Goal: Browse casually: Explore the website without a specific task or goal

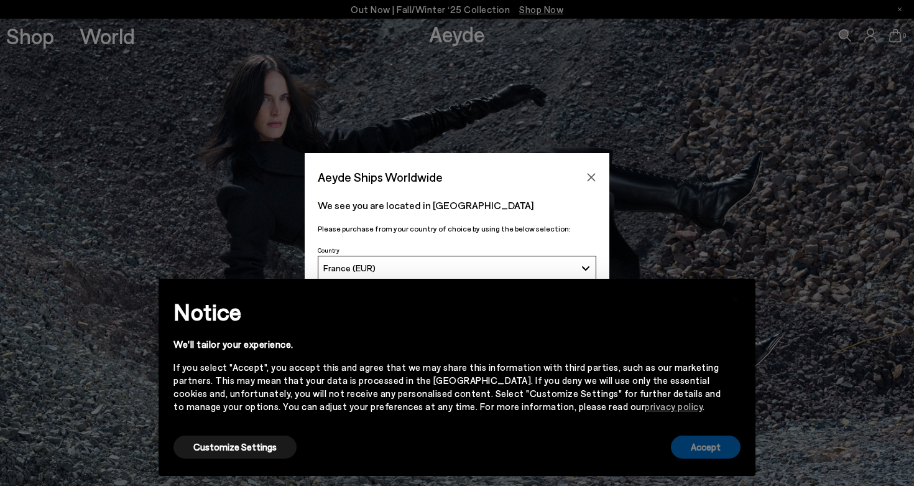
click at [721, 453] on button "Accept" at bounding box center [706, 446] width 70 height 23
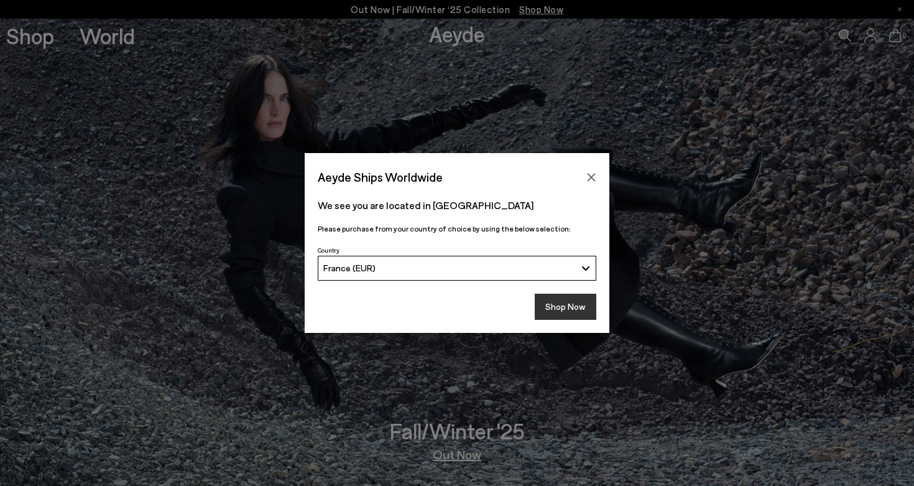
click at [569, 318] on button "Shop Now" at bounding box center [566, 307] width 62 height 26
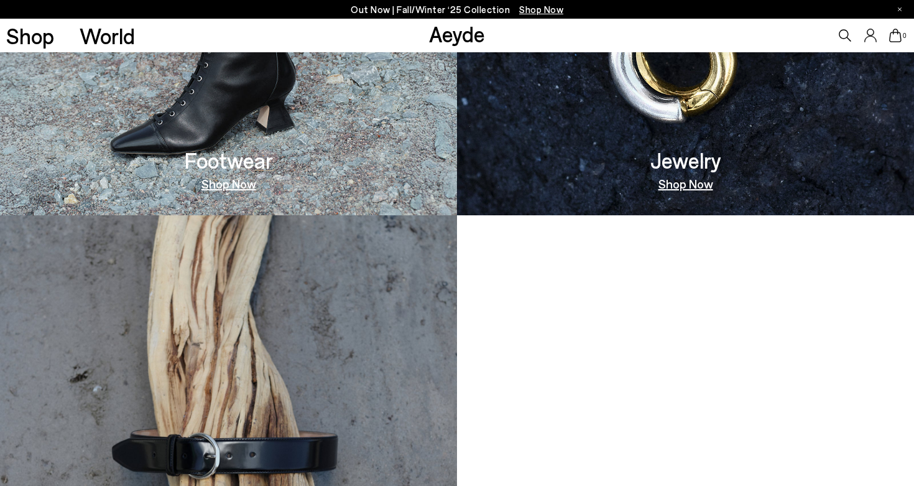
scroll to position [812, 0]
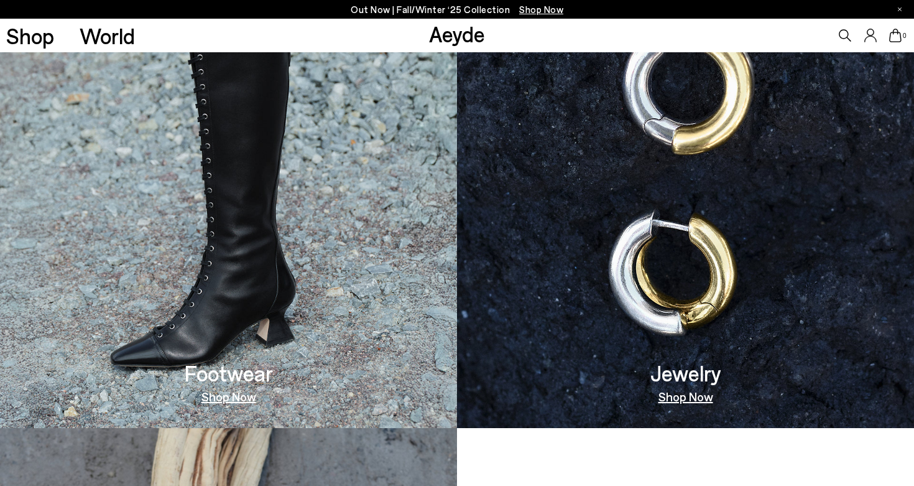
click at [44, 37] on link "Shop" at bounding box center [30, 36] width 48 height 22
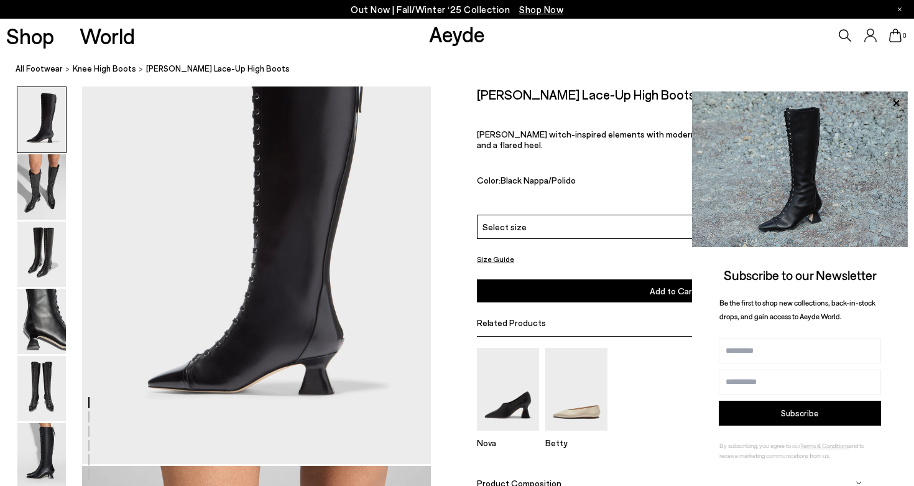
scroll to position [93, 0]
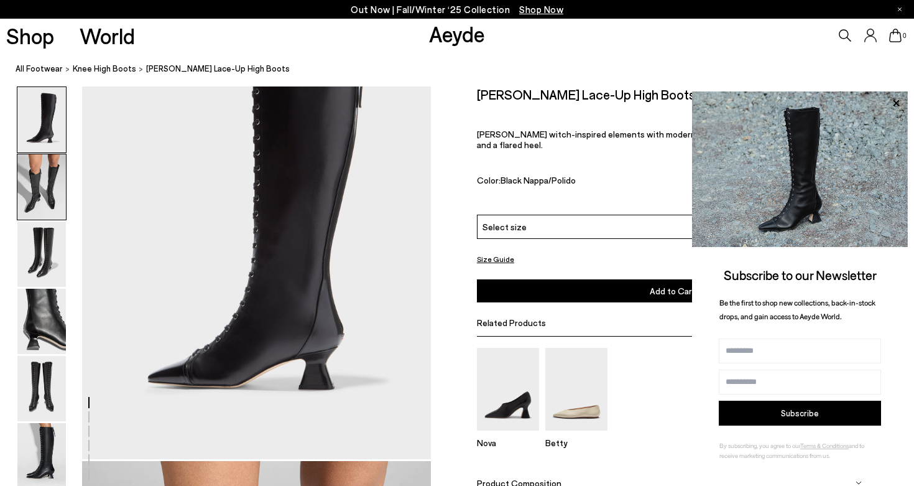
click at [52, 193] on img at bounding box center [41, 186] width 49 height 65
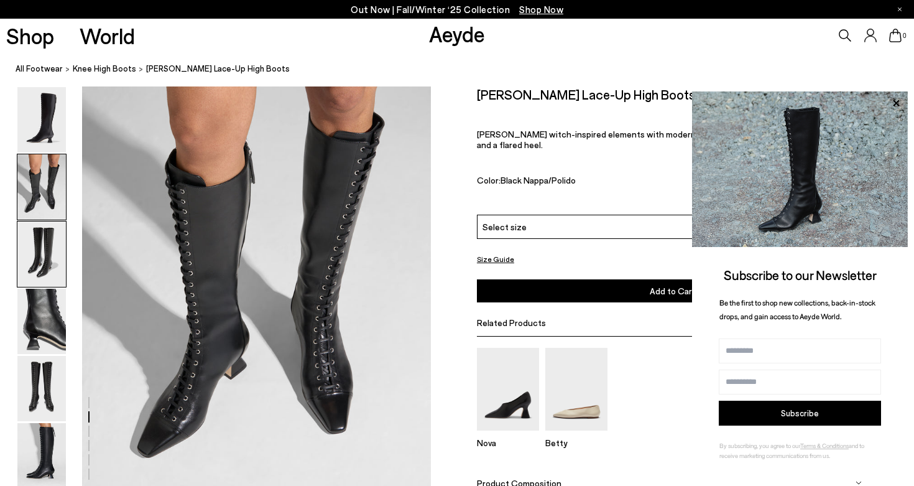
click at [40, 228] on img at bounding box center [41, 253] width 49 height 65
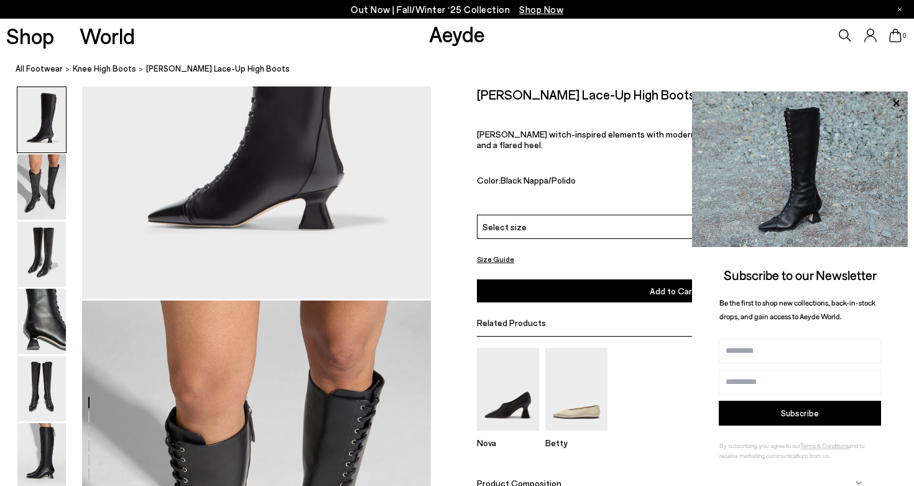
scroll to position [0, 0]
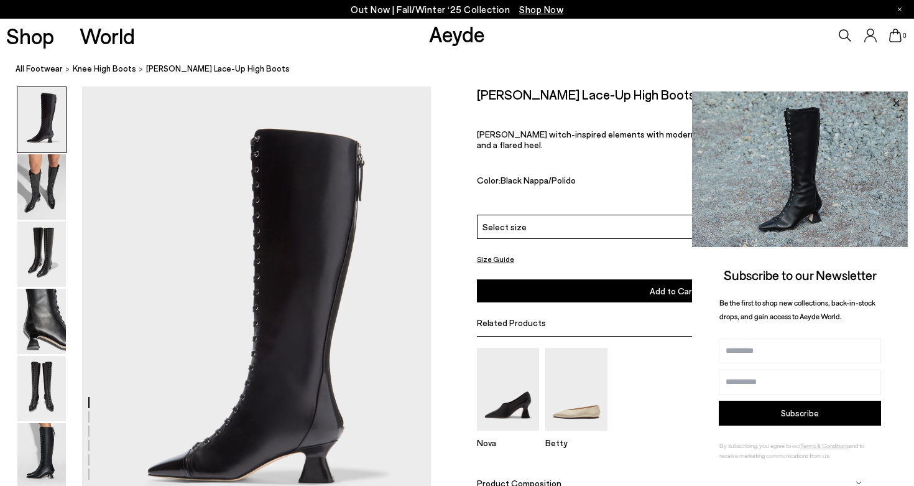
click at [895, 103] on icon at bounding box center [896, 102] width 6 height 6
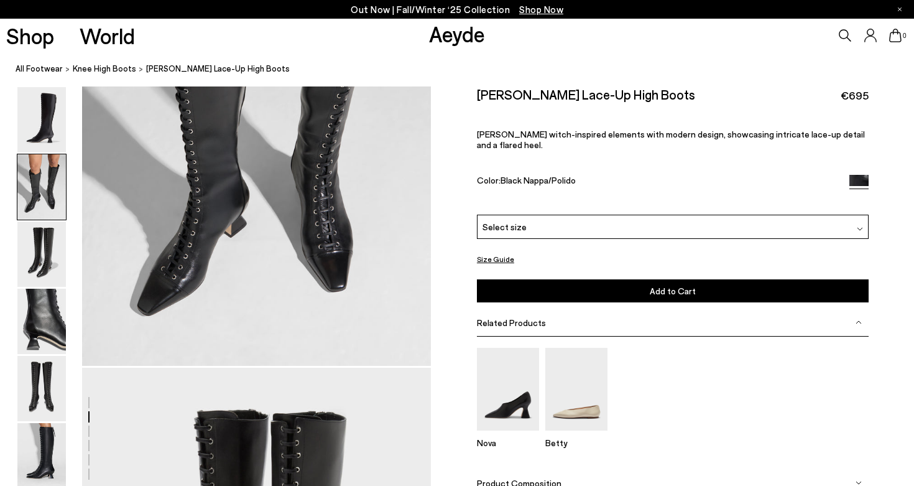
scroll to position [657, 0]
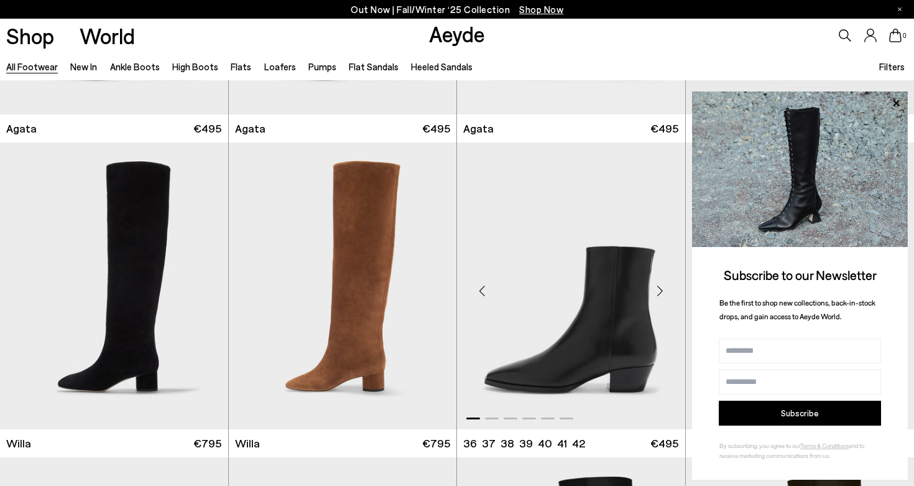
scroll to position [567, 0]
click at [894, 102] on icon at bounding box center [896, 103] width 16 height 16
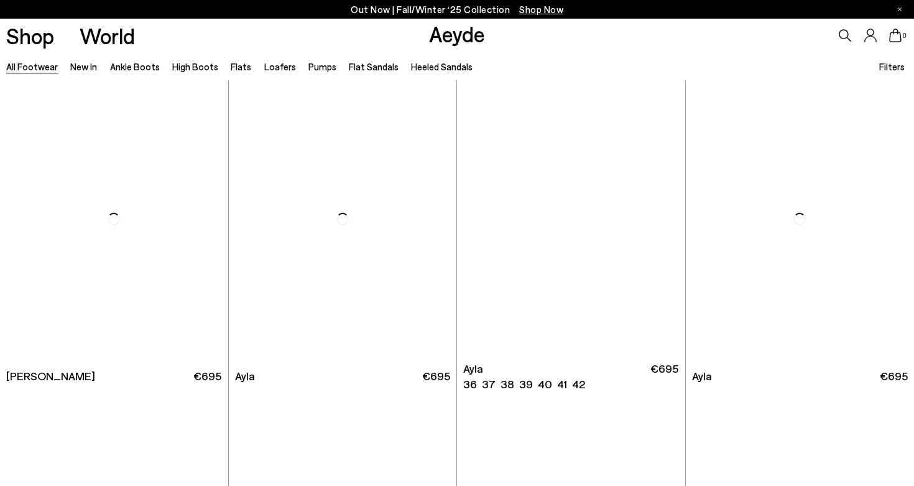
scroll to position [5697, 0]
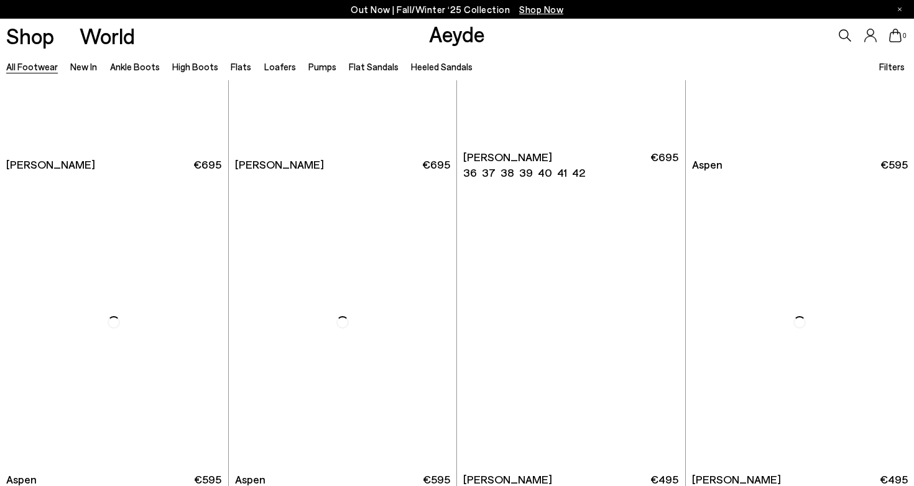
scroll to position [7730, 0]
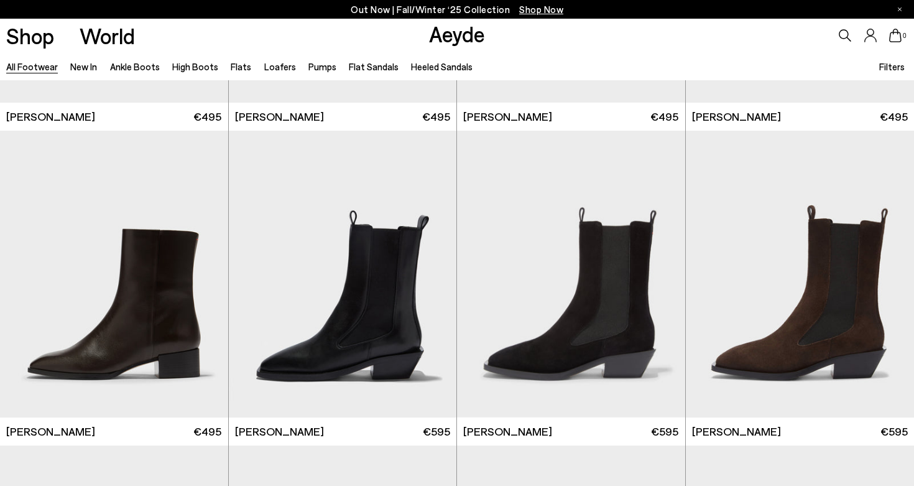
scroll to position [9203, 0]
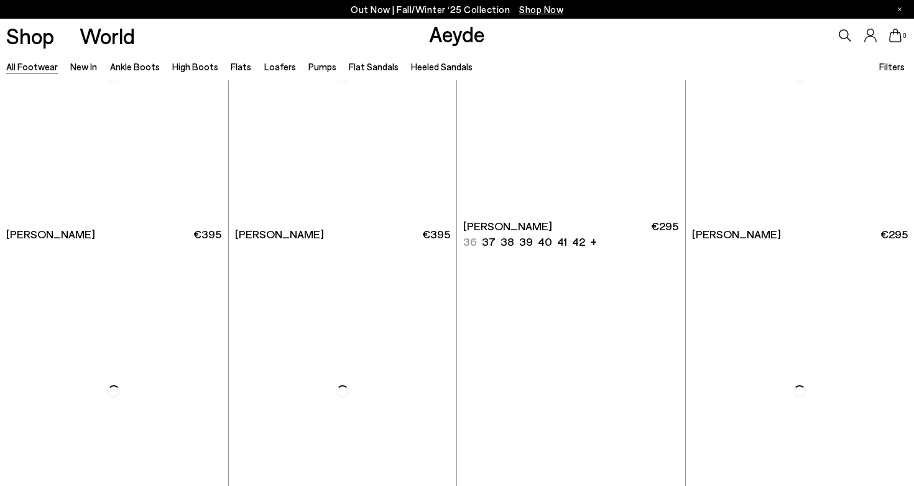
scroll to position [11273, 0]
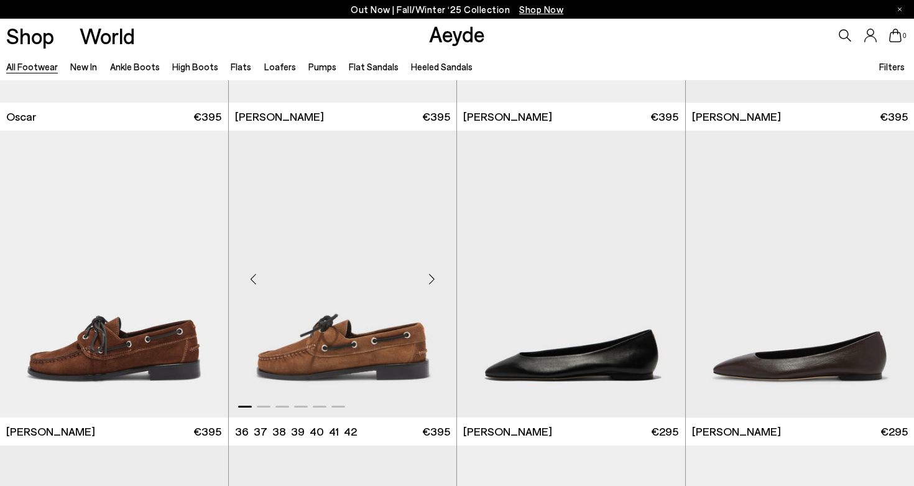
click at [432, 280] on div "Next slide" at bounding box center [431, 278] width 37 height 37
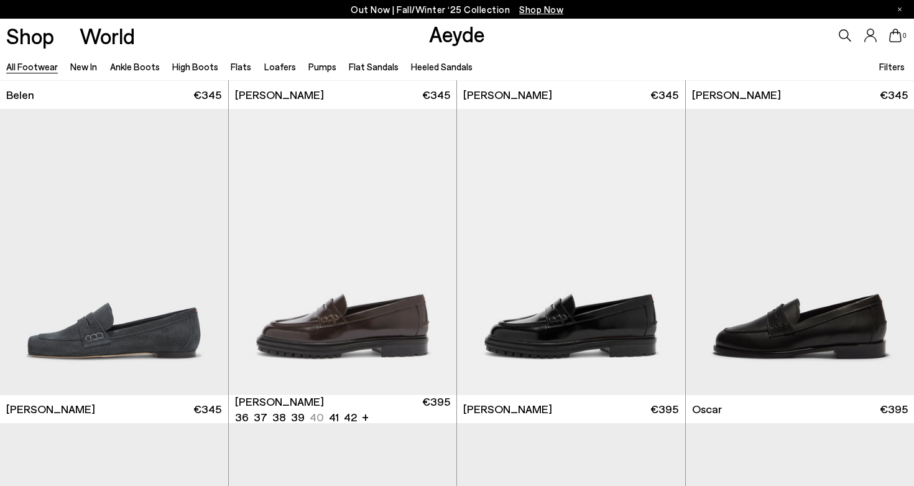
scroll to position [10187, 0]
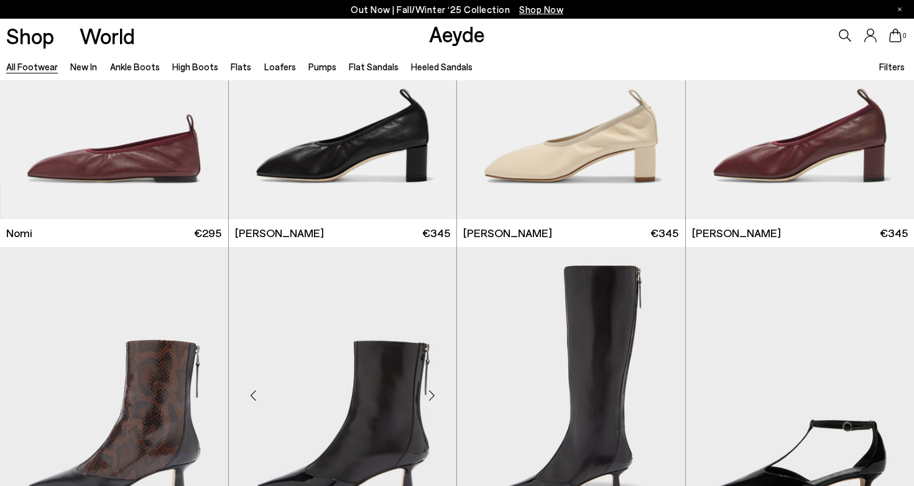
scroll to position [12885, 0]
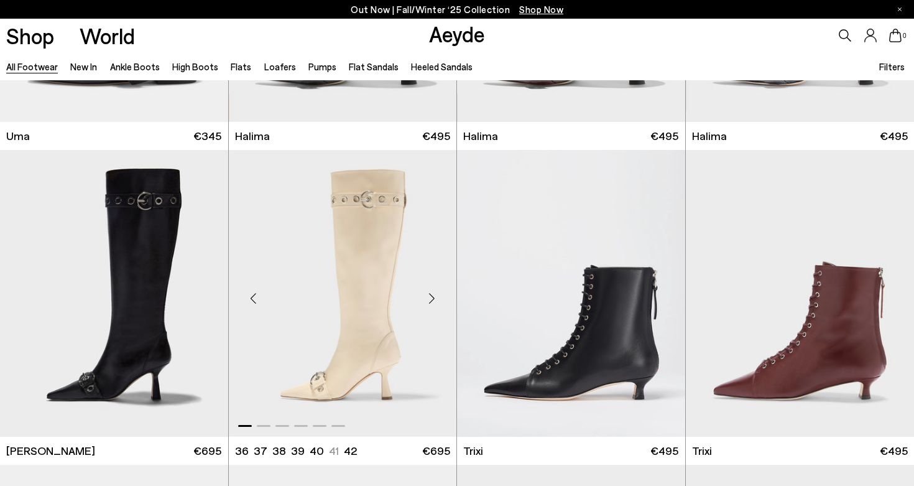
scroll to position [14430, 0]
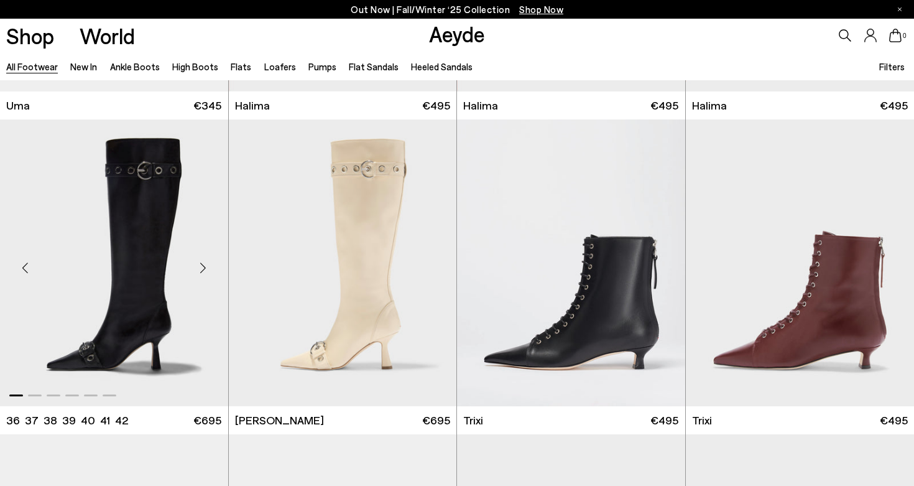
click at [200, 262] on div "Next slide" at bounding box center [203, 267] width 37 height 37
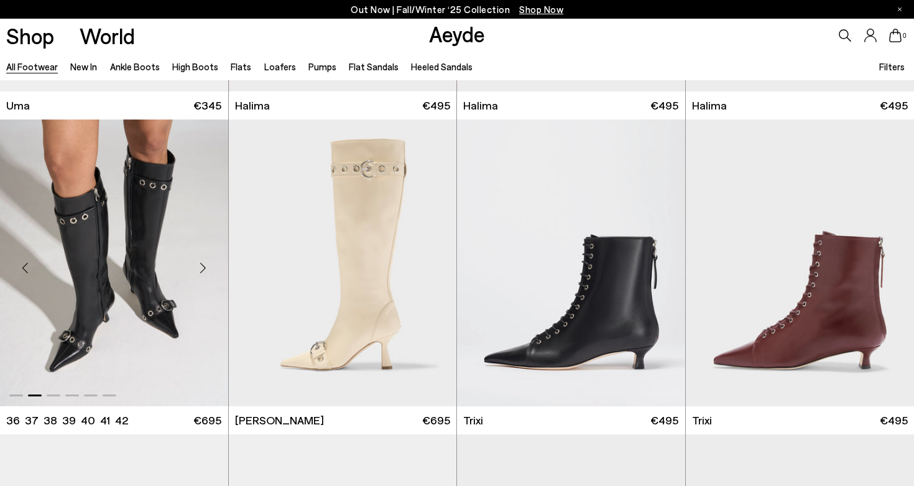
click at [200, 262] on div "Next slide" at bounding box center [203, 267] width 37 height 37
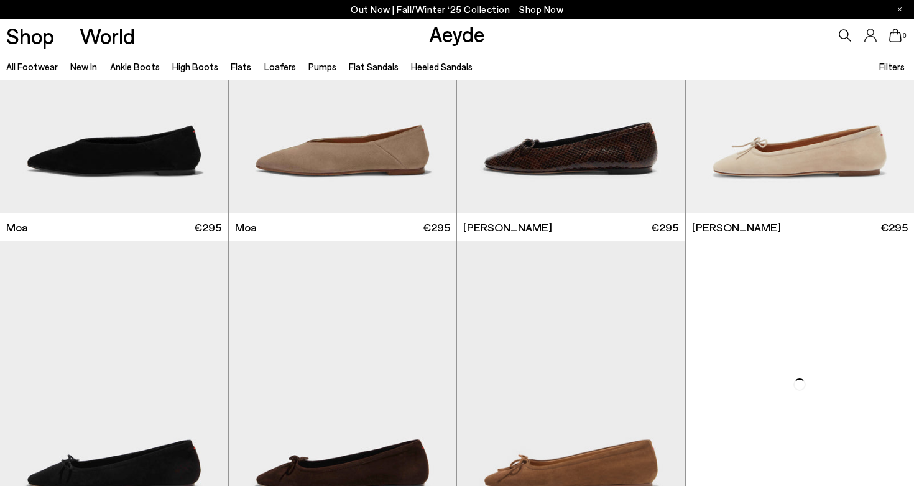
scroll to position [16512, 0]
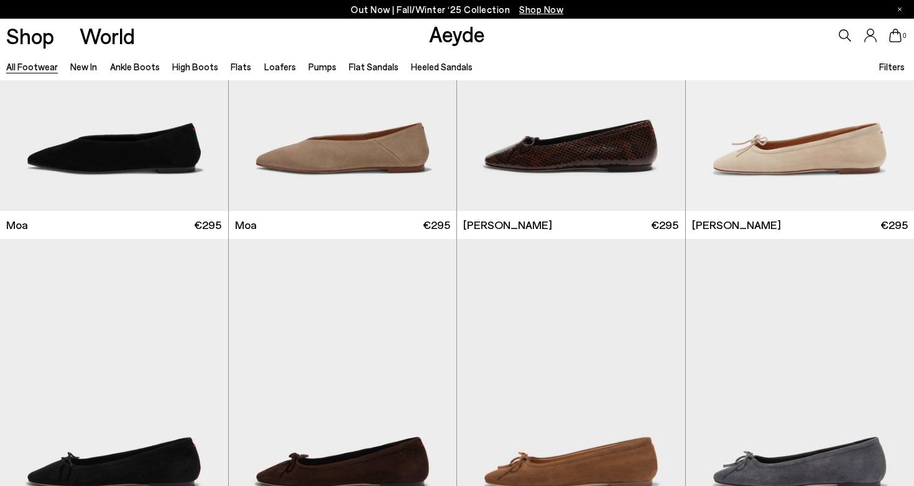
scroll to position [17428, 0]
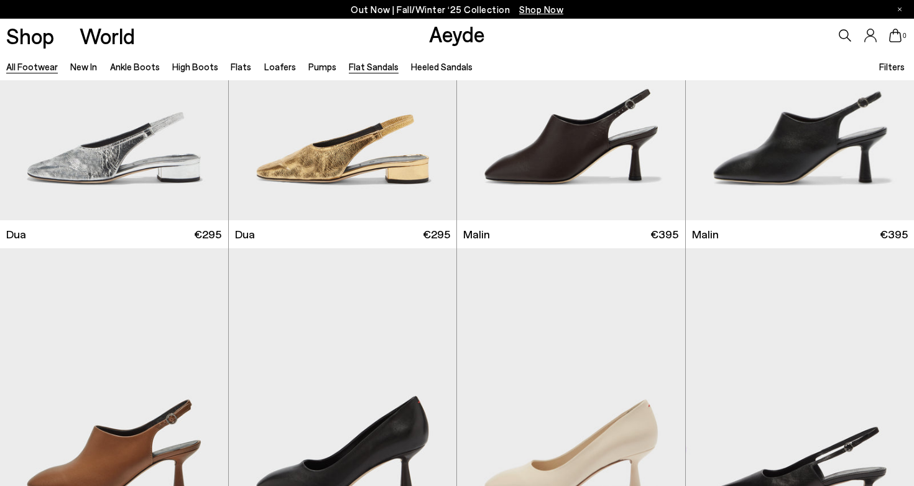
scroll to position [19946, 0]
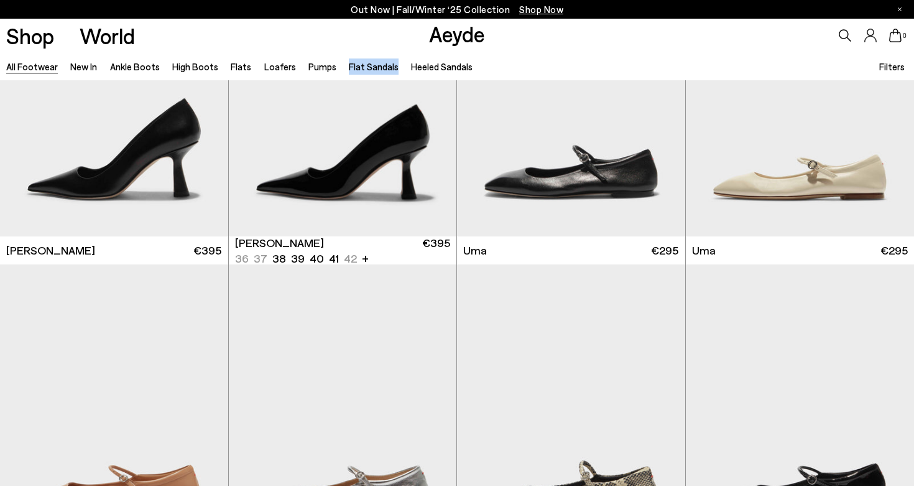
click at [409, 31] on div "Shop World Aeyde 0" at bounding box center [457, 36] width 914 height 34
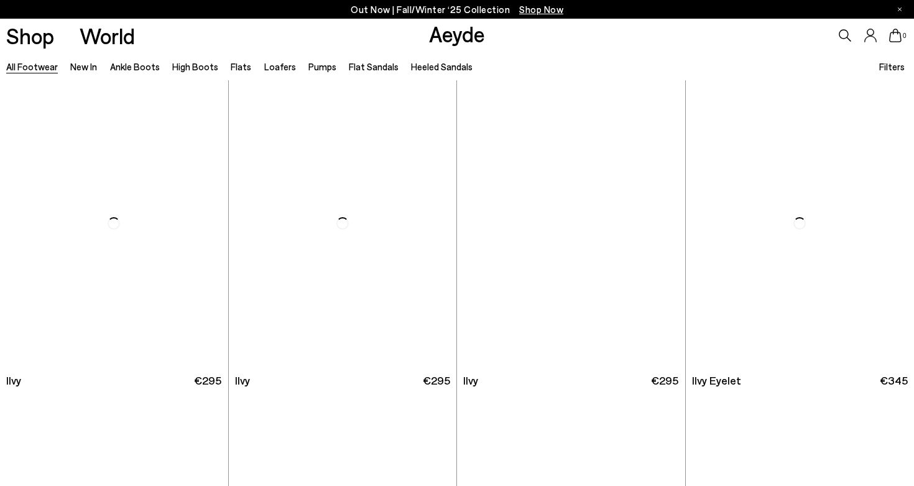
scroll to position [22387, 0]
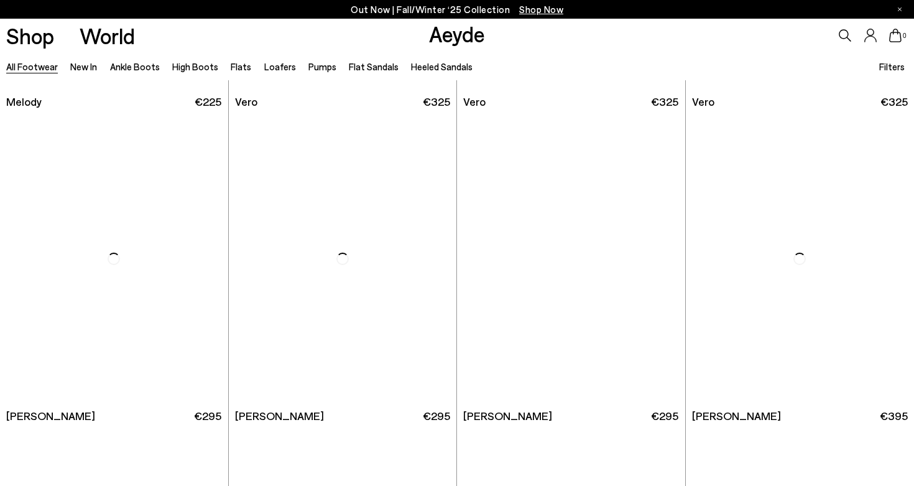
scroll to position [24525, 0]
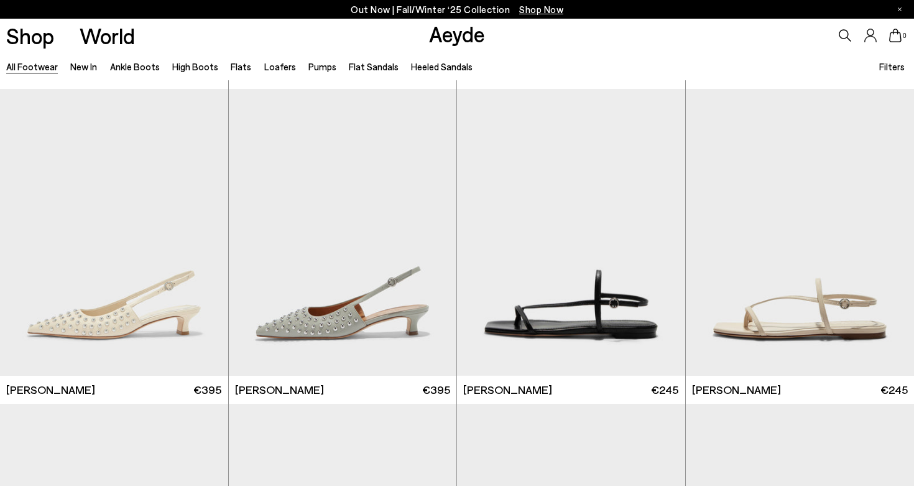
scroll to position [26421, 0]
